Goal: Task Accomplishment & Management: Use online tool/utility

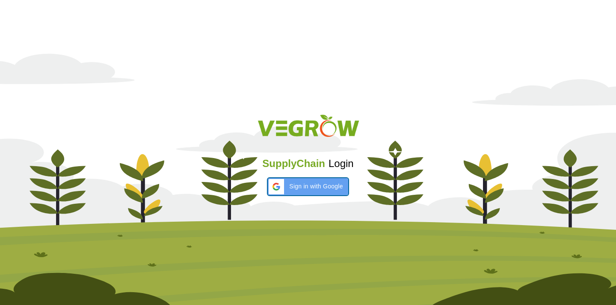
click at [308, 186] on span "Sign in with Google" at bounding box center [315, 186] width 53 height 9
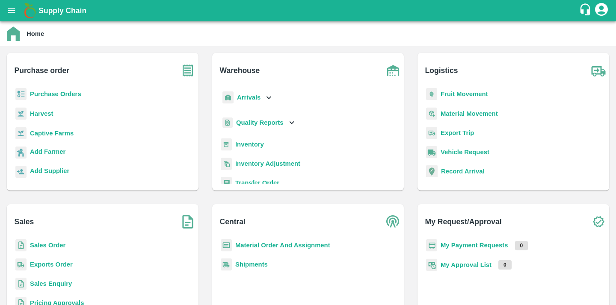
scroll to position [112, 0]
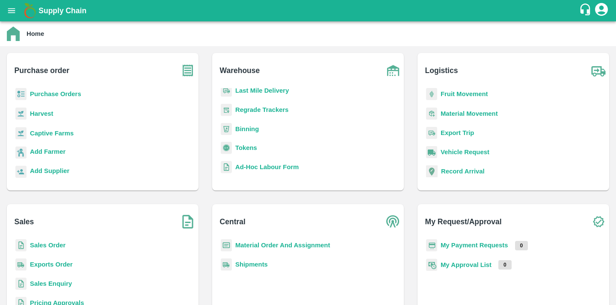
click at [245, 130] on b "Binning" at bounding box center [247, 129] width 24 height 7
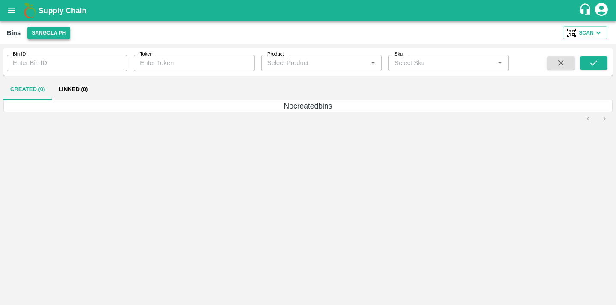
click at [60, 31] on button "Sangola PH" at bounding box center [48, 33] width 43 height 12
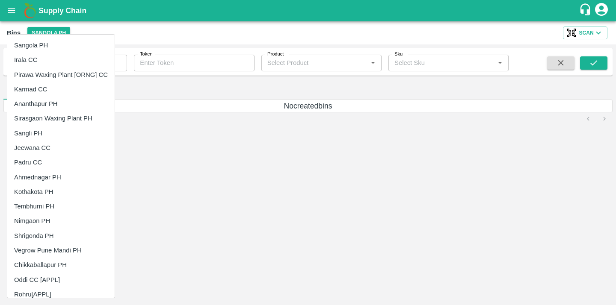
click at [79, 28] on div at bounding box center [308, 152] width 616 height 305
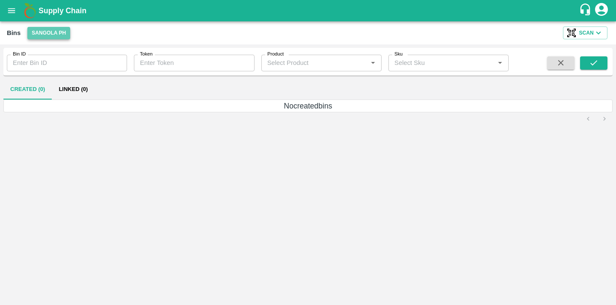
click at [48, 33] on button "Sangola PH" at bounding box center [48, 33] width 43 height 12
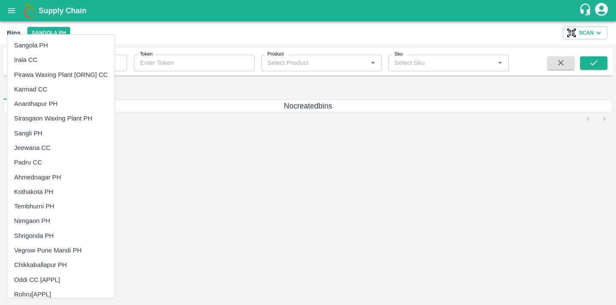
scroll to position [227, 0]
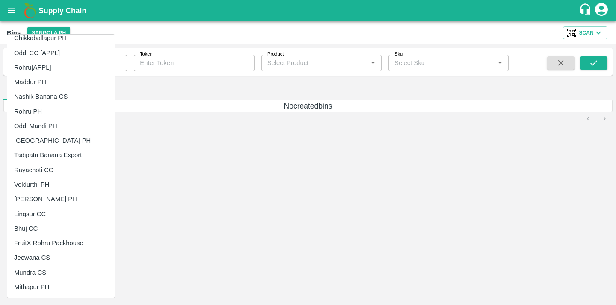
click at [216, 95] on div at bounding box center [308, 152] width 616 height 305
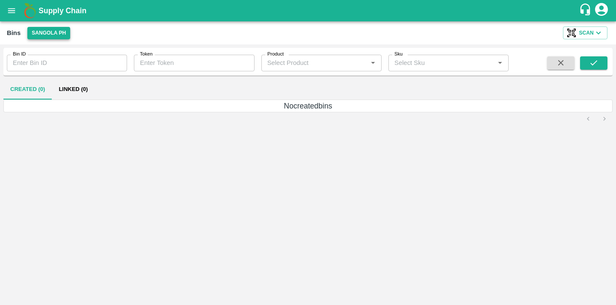
click at [42, 31] on button "Sangola PH" at bounding box center [48, 33] width 43 height 12
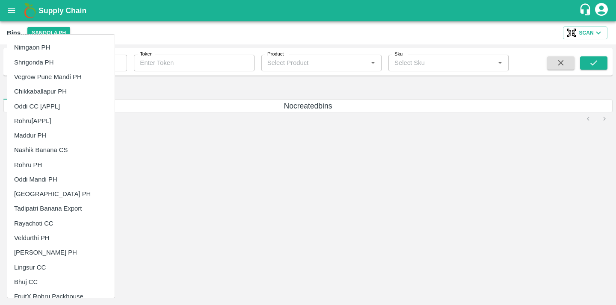
scroll to position [174, 0]
click at [83, 110] on li "Oddi CC [APPL]" at bounding box center [60, 106] width 107 height 15
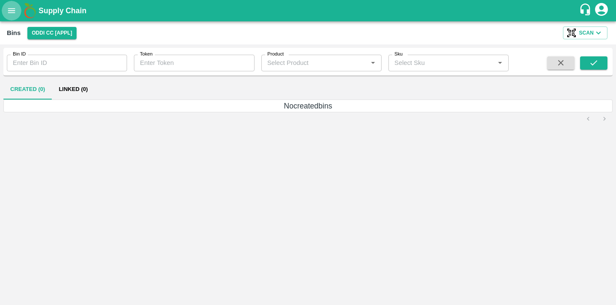
click at [9, 10] on icon "open drawer" at bounding box center [11, 10] width 9 height 9
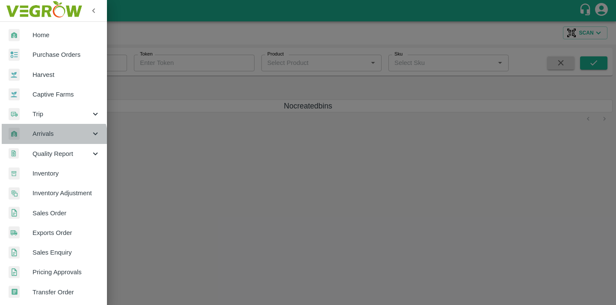
click at [53, 140] on div "Arrivals" at bounding box center [53, 134] width 107 height 20
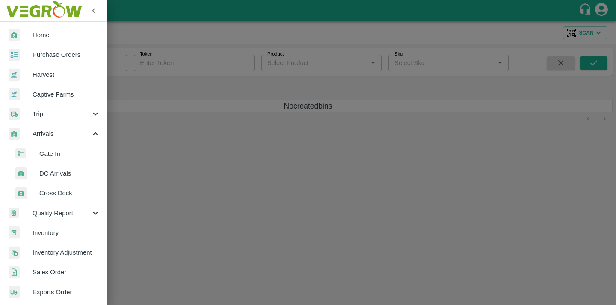
click at [63, 155] on span "Gate In" at bounding box center [69, 153] width 61 height 9
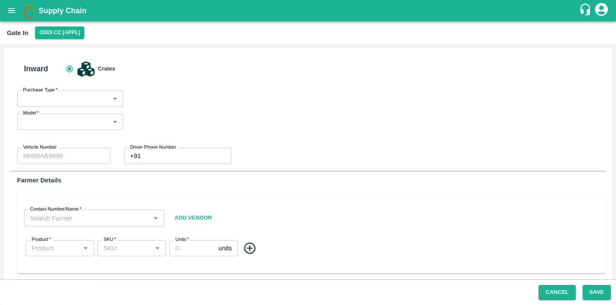
click at [13, 7] on icon "open drawer" at bounding box center [11, 10] width 9 height 9
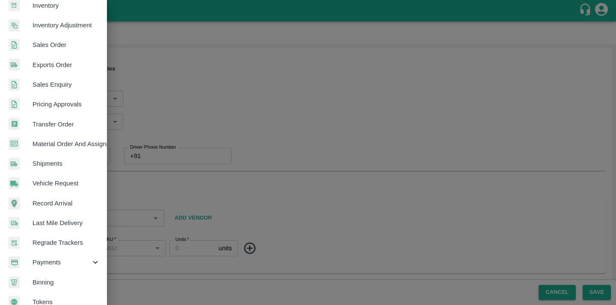
scroll to position [241, 0]
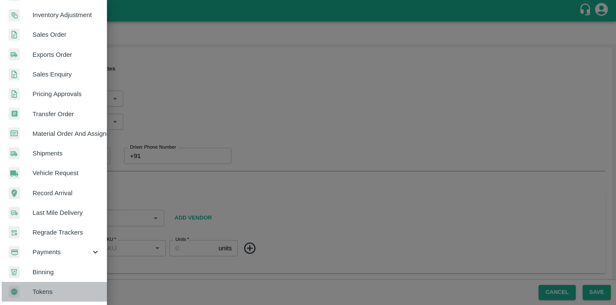
click at [68, 292] on span "Tokens" at bounding box center [67, 291] width 68 height 9
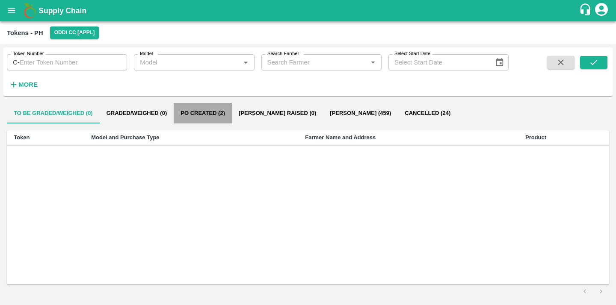
click at [204, 109] on button "Po Created (2)" at bounding box center [203, 113] width 58 height 21
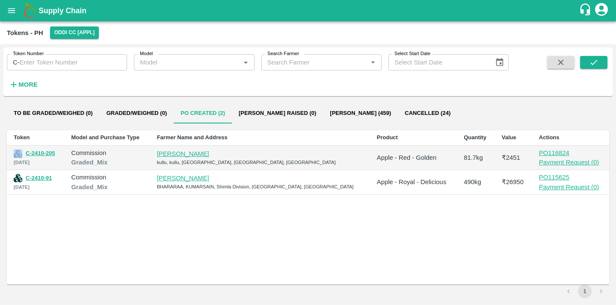
drag, startPoint x: 61, startPoint y: 154, endPoint x: 22, endPoint y: 155, distance: 38.5
click at [22, 154] on div "C-2410-205" at bounding box center [36, 154] width 44 height 10
click at [65, 158] on td "C-2410-205 [DATE]" at bounding box center [36, 157] width 58 height 25
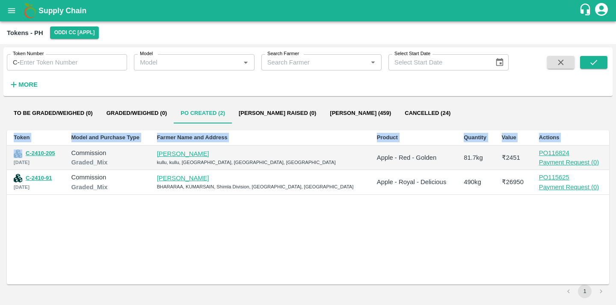
drag, startPoint x: 67, startPoint y: 155, endPoint x: 4, endPoint y: 155, distance: 63.3
click at [3, 155] on div "To be Graded/Weighed (0) Graded/Weighed (0) Po Created (2) Bill Pr Raised (0) B…" at bounding box center [307, 201] width 609 height 202
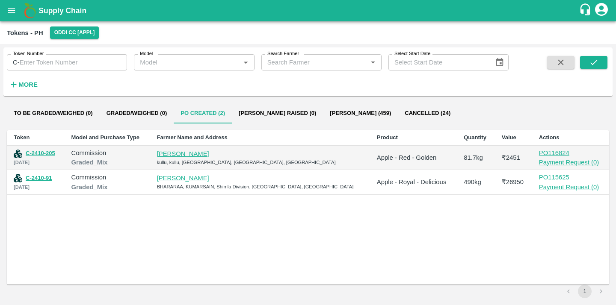
click at [70, 157] on td "Commission Graded_Mix" at bounding box center [108, 157] width 86 height 25
click at [15, 15] on icon "open drawer" at bounding box center [11, 10] width 9 height 9
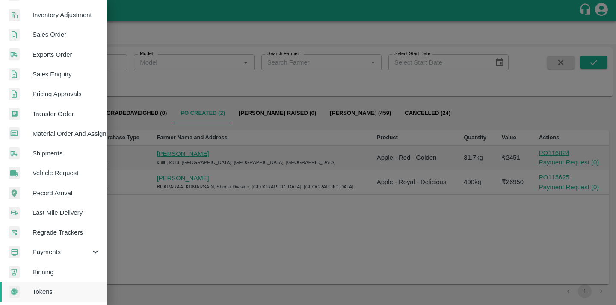
click at [62, 268] on span "Binning" at bounding box center [67, 272] width 68 height 9
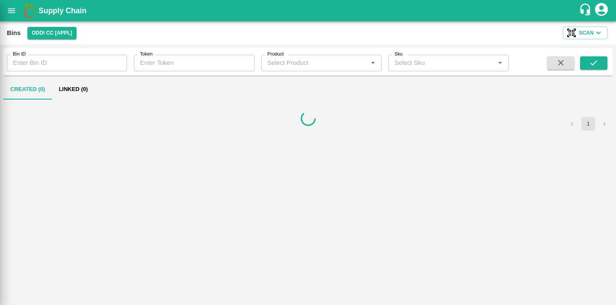
scroll to position [238, 0]
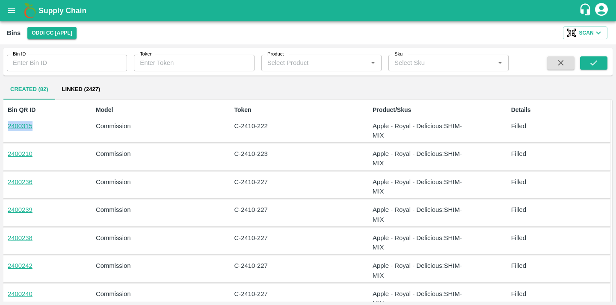
drag, startPoint x: 45, startPoint y: 123, endPoint x: 0, endPoint y: 123, distance: 45.3
click at [0, 123] on div "Bin ID Bin ID Token Token Product Product   * Sku Sku   * Created (82) Linked (…" at bounding box center [308, 174] width 616 height 261
drag, startPoint x: 56, startPoint y: 155, endPoint x: 0, endPoint y: 155, distance: 56.5
click at [0, 155] on div "Bin ID Bin ID Token Token Product Product   * Sku Sku   * Created (82) Linked (…" at bounding box center [308, 174] width 616 height 261
click at [65, 173] on div "2400236 Commission C-2410-227 Apple - Royal - Delicious : SHIM-MIX Filled" at bounding box center [306, 185] width 608 height 27
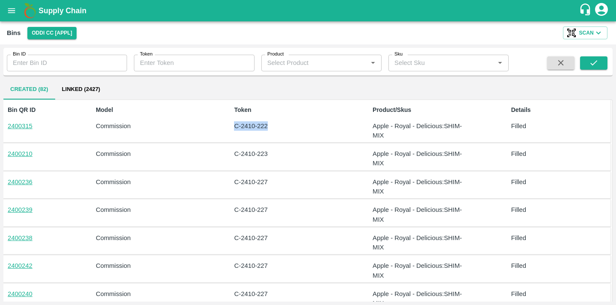
drag, startPoint x: 269, startPoint y: 126, endPoint x: 227, endPoint y: 126, distance: 41.9
click at [227, 126] on div "Bin QR ID 2400315 Model Commission Token C-2410-222 Product/Skus Apple - Royal …" at bounding box center [306, 121] width 608 height 43
drag, startPoint x: 37, startPoint y: 128, endPoint x: 0, endPoint y: 128, distance: 36.8
click at [0, 128] on div "Bin ID Bin ID Token Token Product Product   * Sku Sku   * Created (82) Linked (…" at bounding box center [308, 174] width 616 height 261
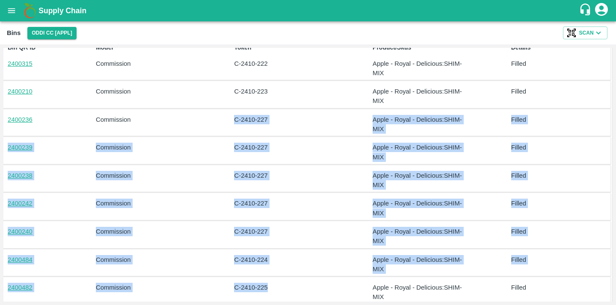
scroll to position [63, 0]
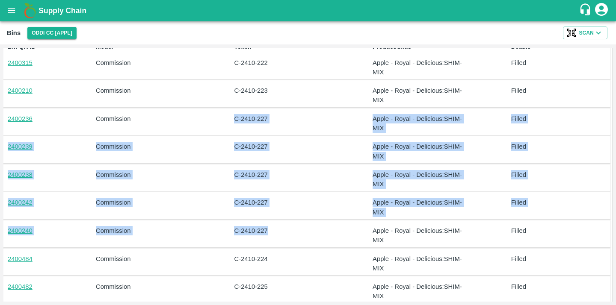
drag, startPoint x: 226, startPoint y: 177, endPoint x: 280, endPoint y: 234, distance: 78.1
click at [280, 234] on div "Bin QR ID 2400315 Model Commission Token C-2410-222 Product/Skus Apple - Royal …" at bounding box center [308, 184] width 605 height 295
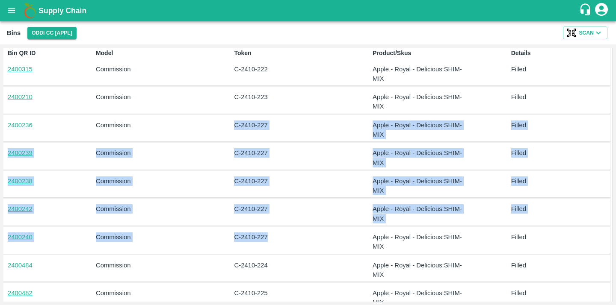
scroll to position [52, 0]
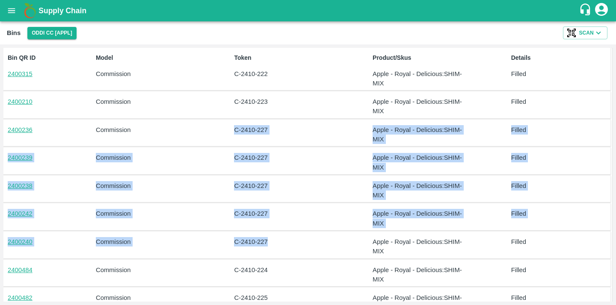
click at [275, 250] on div "C-2410-227" at bounding box center [281, 245] width 101 height 23
drag, startPoint x: 276, startPoint y: 247, endPoint x: 230, endPoint y: 125, distance: 130.4
click at [230, 126] on div "Bin QR ID 2400315 Model Commission Token C-2410-222 Product/Skus Apple - Royal …" at bounding box center [308, 195] width 605 height 295
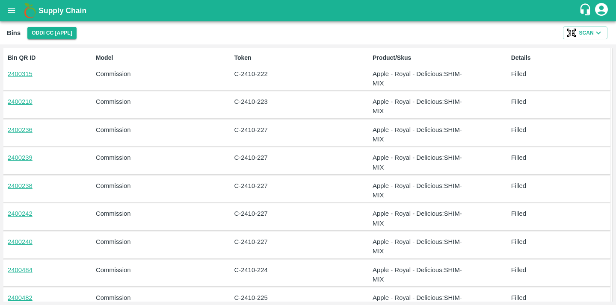
click at [271, 246] on p "C-2410-227" at bounding box center [282, 241] width 97 height 9
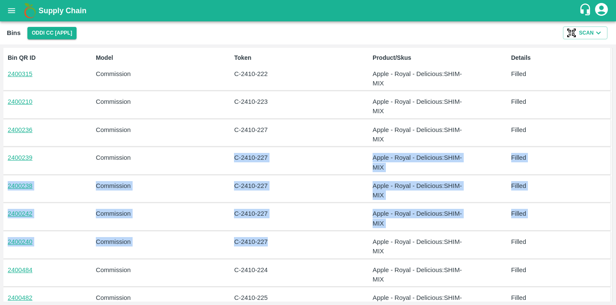
drag, startPoint x: 271, startPoint y: 246, endPoint x: 212, endPoint y: 157, distance: 107.0
click at [212, 157] on div "Bin QR ID 2400315 Model Commission Token C-2410-222 Product/Skus Apple - Royal …" at bounding box center [308, 195] width 605 height 295
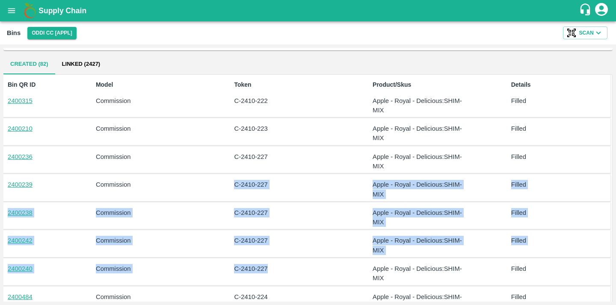
scroll to position [0, 0]
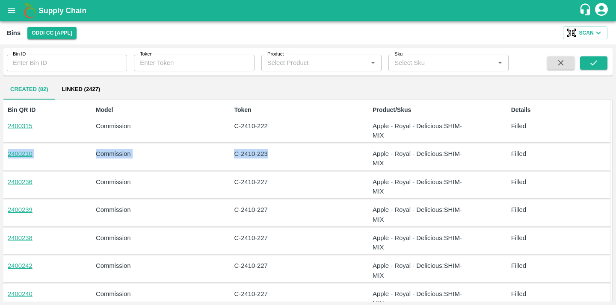
drag, startPoint x: 281, startPoint y: 154, endPoint x: 8, endPoint y: 148, distance: 272.5
click at [8, 148] on div "2400210 Commission C-2410-223 Apple - Royal - Delicious : SHIM-MIX Filled" at bounding box center [306, 157] width 608 height 27
click at [270, 151] on p "C-2410-223" at bounding box center [282, 153] width 97 height 9
drag, startPoint x: 270, startPoint y: 155, endPoint x: 238, endPoint y: 155, distance: 32.5
click at [238, 155] on p "C-2410-223" at bounding box center [282, 153] width 97 height 9
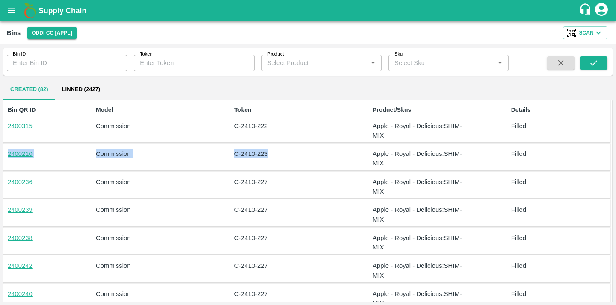
drag, startPoint x: 4, startPoint y: 154, endPoint x: 278, endPoint y: 157, distance: 273.8
click at [278, 157] on div "2400210 Commission C-2410-223 Apple - Royal - Delicious : SHIM-MIX Filled" at bounding box center [306, 157] width 608 height 27
click at [278, 157] on p "C-2410-223" at bounding box center [282, 153] width 97 height 9
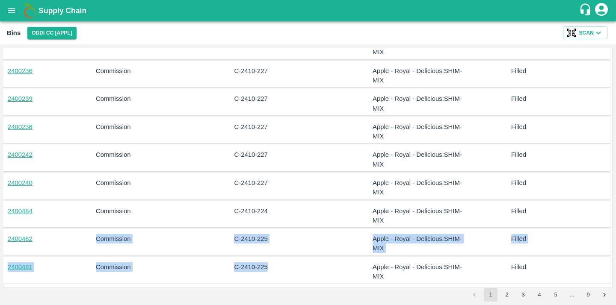
drag, startPoint x: 283, startPoint y: 268, endPoint x: 77, endPoint y: 229, distance: 209.8
click at [77, 229] on div "Bin QR ID 2400315 Model Commission Token C-2410-222 Product/Skus Apple - Royal …" at bounding box center [308, 136] width 605 height 295
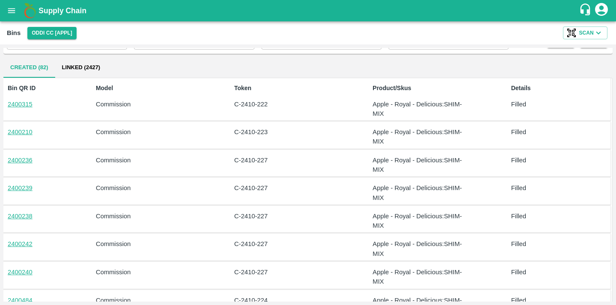
scroll to position [0, 0]
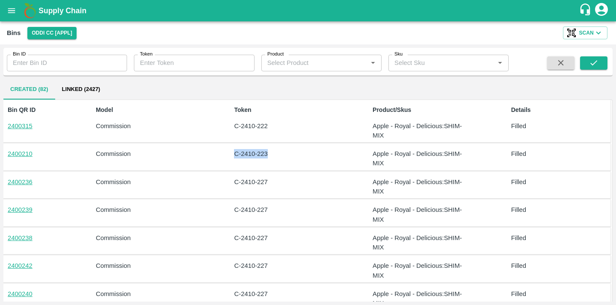
drag, startPoint x: 233, startPoint y: 155, endPoint x: 280, endPoint y: 156, distance: 47.1
click at [280, 157] on div "C-2410-223" at bounding box center [281, 157] width 101 height 23
click at [280, 156] on p "C-2410-223" at bounding box center [282, 153] width 97 height 9
click at [280, 157] on p "C-2410-223" at bounding box center [282, 153] width 97 height 9
click at [261, 156] on p "C-2410-223" at bounding box center [282, 153] width 97 height 9
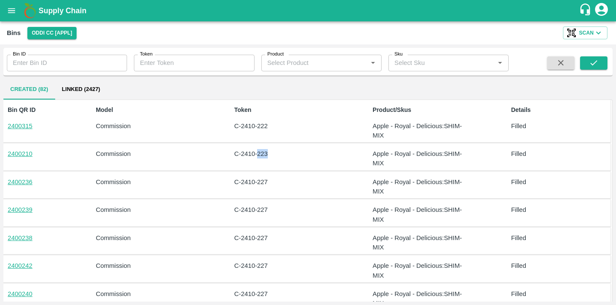
click at [261, 156] on p "C-2410-223" at bounding box center [282, 153] width 97 height 9
drag, startPoint x: 269, startPoint y: 125, endPoint x: 158, endPoint y: 124, distance: 111.6
click at [158, 124] on div "Bin QR ID 2400315 Model Commission Token C-2410-222 Product/Skus Apple - Royal …" at bounding box center [306, 121] width 608 height 43
click at [59, 31] on button "Oddi CC [APPL]" at bounding box center [51, 33] width 49 height 12
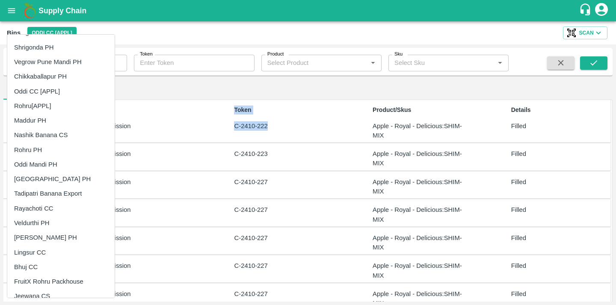
scroll to position [188, 0]
click at [80, 111] on li "Rohru[APPL]" at bounding box center [60, 107] width 107 height 15
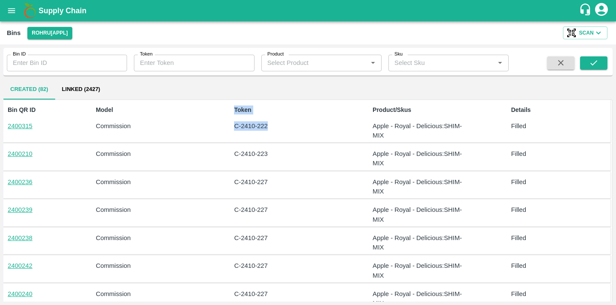
click at [252, 128] on p "C-2410-222" at bounding box center [282, 125] width 97 height 9
click at [267, 154] on p "C-2410-223" at bounding box center [282, 153] width 97 height 9
click at [241, 147] on div "C-2410-223" at bounding box center [281, 157] width 101 height 23
drag, startPoint x: 247, startPoint y: 125, endPoint x: 241, endPoint y: 126, distance: 6.0
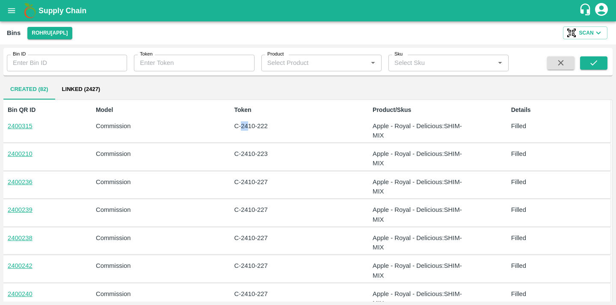
click at [241, 126] on p "C-2410-222" at bounding box center [282, 125] width 97 height 9
drag, startPoint x: 247, startPoint y: 126, endPoint x: 241, endPoint y: 127, distance: 6.0
click at [241, 127] on p "C-2410-222" at bounding box center [282, 125] width 97 height 9
drag, startPoint x: 255, startPoint y: 125, endPoint x: 248, endPoint y: 126, distance: 6.4
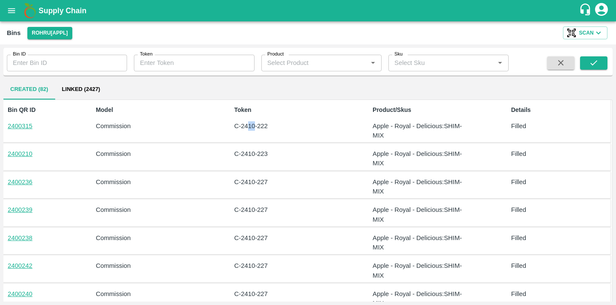
click at [248, 126] on p "C-2410-222" at bounding box center [282, 125] width 97 height 9
drag, startPoint x: 257, startPoint y: 127, endPoint x: 271, endPoint y: 127, distance: 14.5
click at [271, 127] on p "C-2410-222" at bounding box center [282, 125] width 97 height 9
drag, startPoint x: 233, startPoint y: 128, endPoint x: 287, endPoint y: 131, distance: 54.4
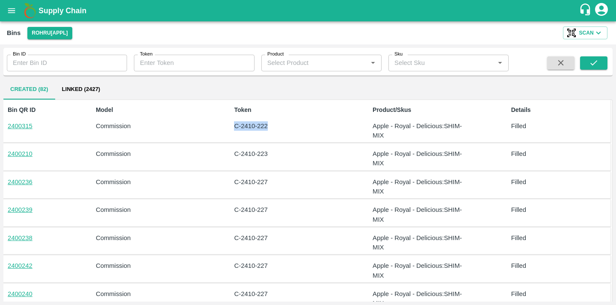
click at [287, 131] on div "Token C-2410-222" at bounding box center [281, 121] width 101 height 38
drag, startPoint x: 4, startPoint y: 128, endPoint x: 33, endPoint y: 129, distance: 29.1
click at [33, 129] on div "Bin QR ID 2400315" at bounding box center [29, 121] width 50 height 38
click at [44, 130] on div "2400315" at bounding box center [31, 125] width 47 height 9
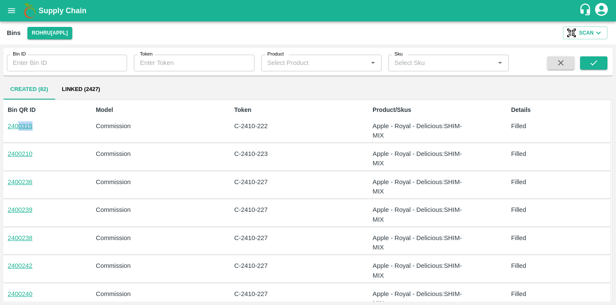
drag, startPoint x: 36, startPoint y: 129, endPoint x: 18, endPoint y: 125, distance: 18.4
click at [18, 125] on div "2400315" at bounding box center [31, 125] width 47 height 9
drag, startPoint x: 4, startPoint y: 130, endPoint x: 16, endPoint y: 130, distance: 12.0
click at [16, 130] on div "Bin QR ID 2400315 Model Commission Token C-2410-222 Product/Skus Apple - Royal …" at bounding box center [306, 121] width 608 height 43
click at [35, 133] on div "Bin QR ID 2400315" at bounding box center [29, 121] width 50 height 38
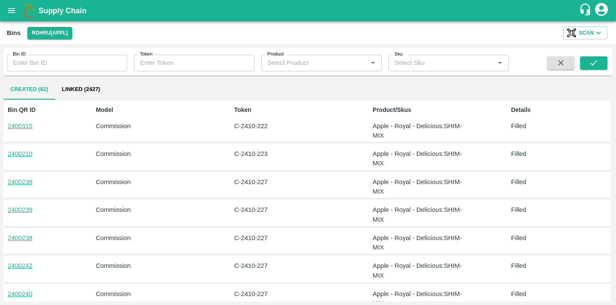
click at [35, 133] on div "Bin QR ID 2400315" at bounding box center [29, 121] width 50 height 38
click at [160, 65] on input "Token" at bounding box center [194, 63] width 120 height 16
click at [151, 95] on div "Created (82) Linked (2427)" at bounding box center [307, 89] width 609 height 21
click at [154, 67] on input "Token" at bounding box center [194, 63] width 120 height 16
click at [153, 81] on div "Created (82) Linked (2427)" at bounding box center [307, 89] width 609 height 21
